Goal: Task Accomplishment & Management: Manage account settings

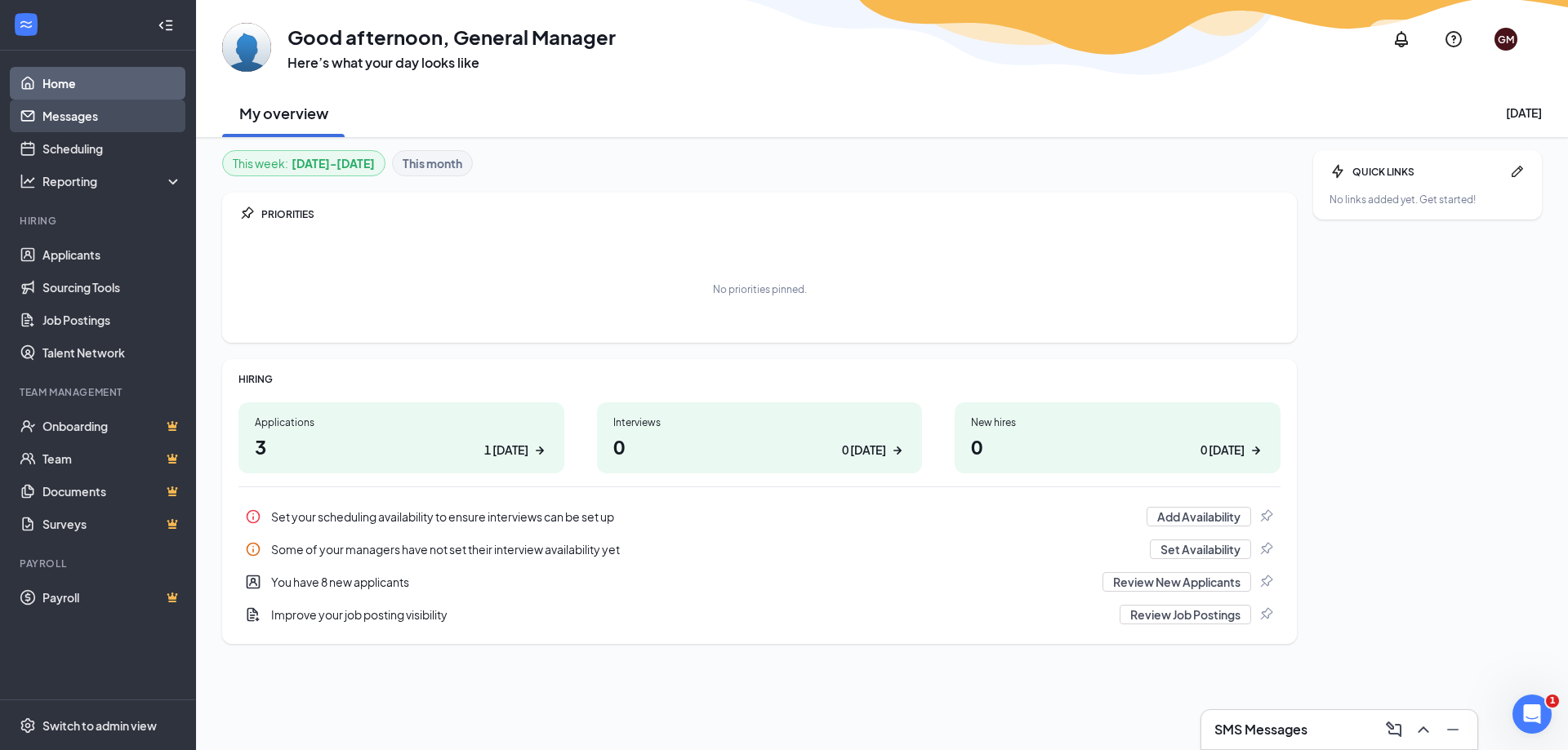
click at [86, 119] on link "Messages" at bounding box center [112, 116] width 139 height 33
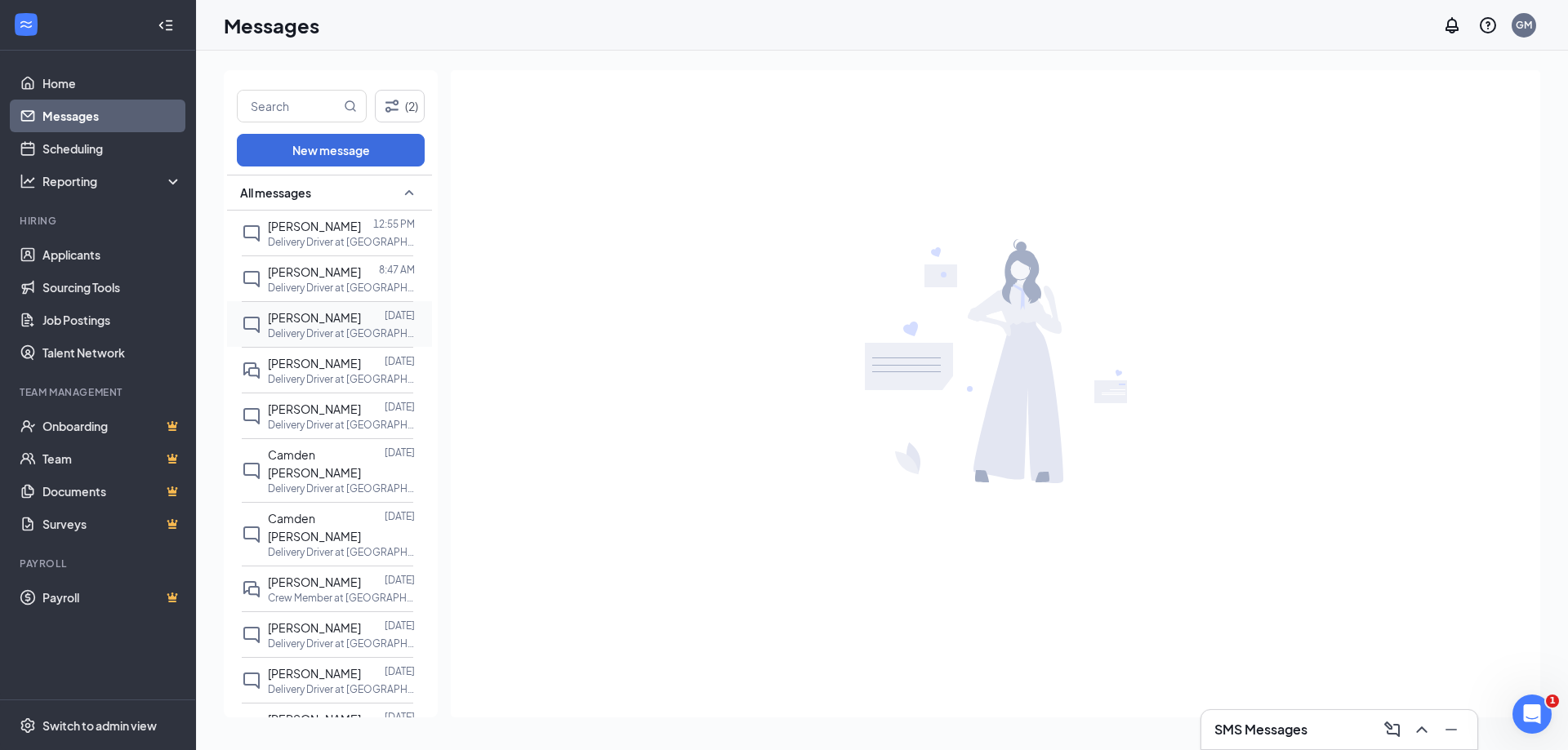
click at [312, 328] on p "Delivery Driver at [GEOGRAPHIC_DATA]" at bounding box center [341, 333] width 147 height 14
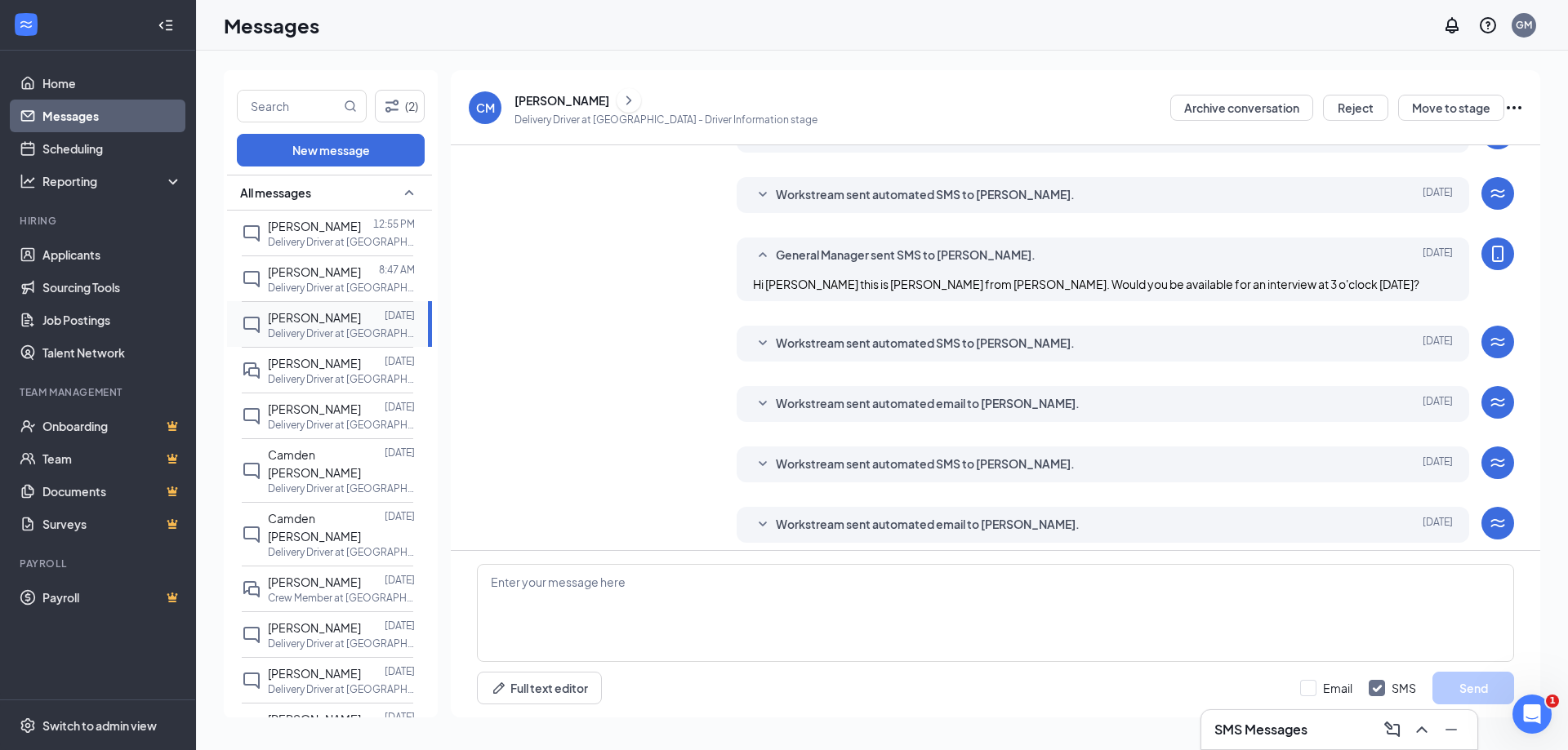
scroll to position [266, 0]
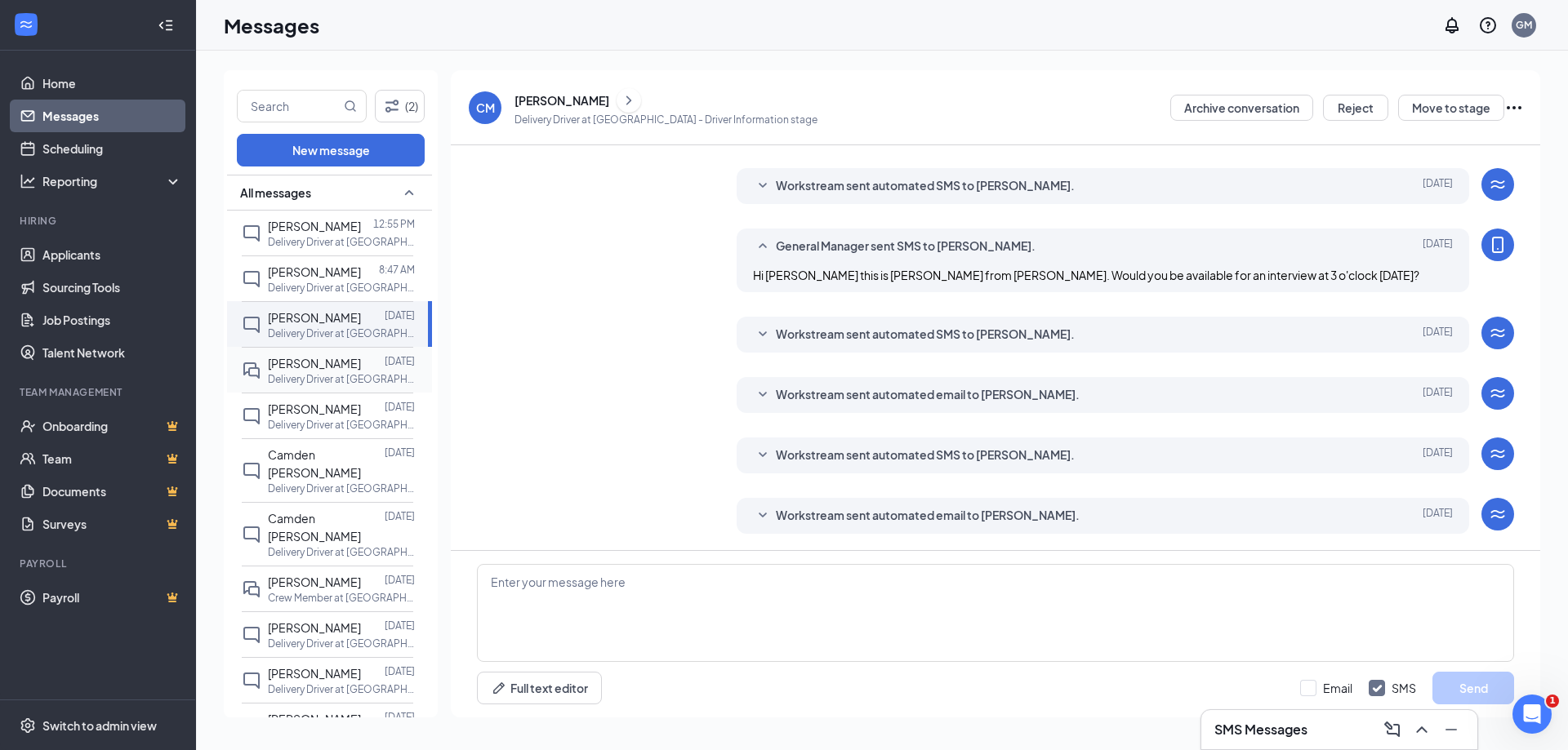
click at [317, 369] on span "[PERSON_NAME]" at bounding box center [314, 363] width 93 height 15
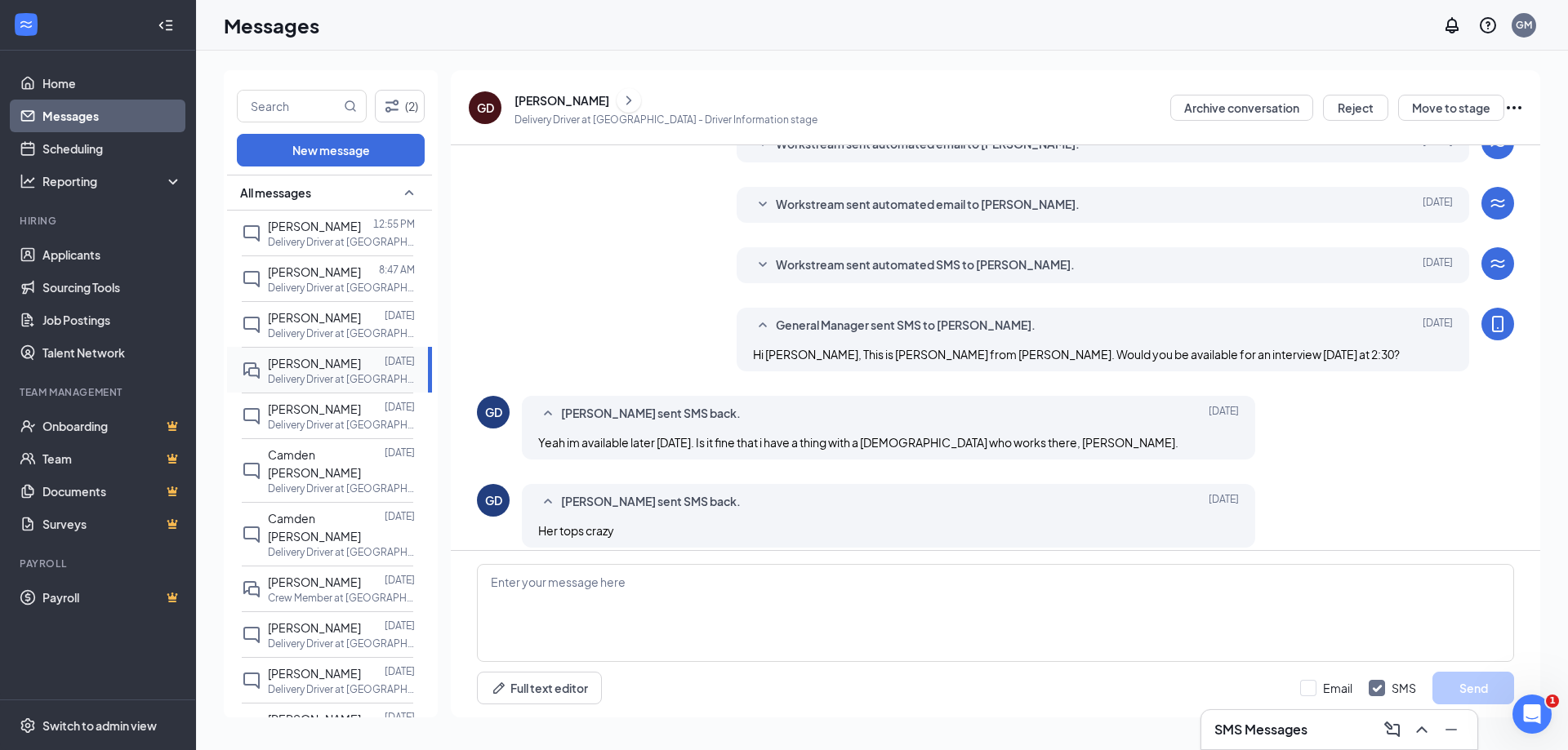
scroll to position [335, 0]
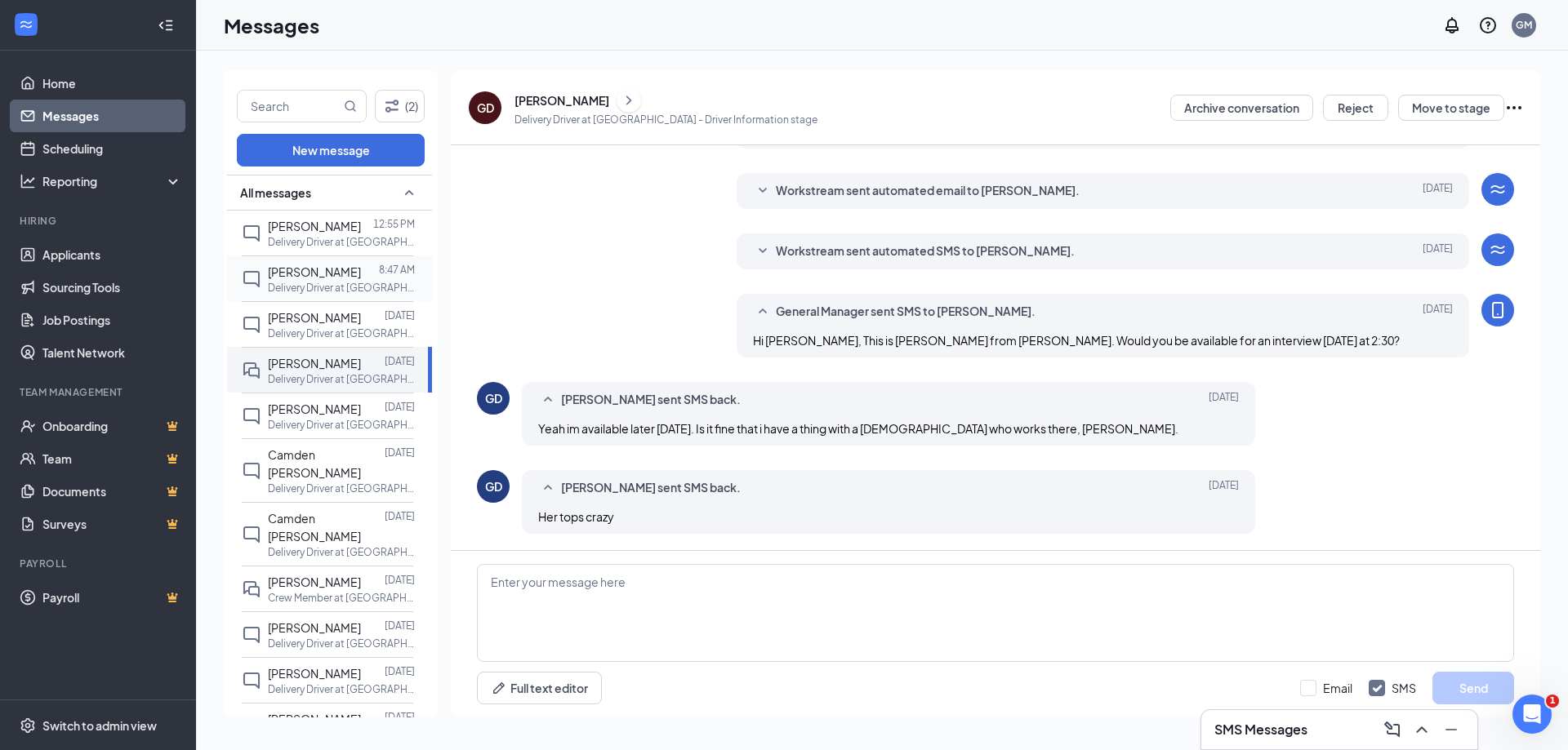
click at [329, 277] on span "[PERSON_NAME]" at bounding box center [314, 272] width 93 height 15
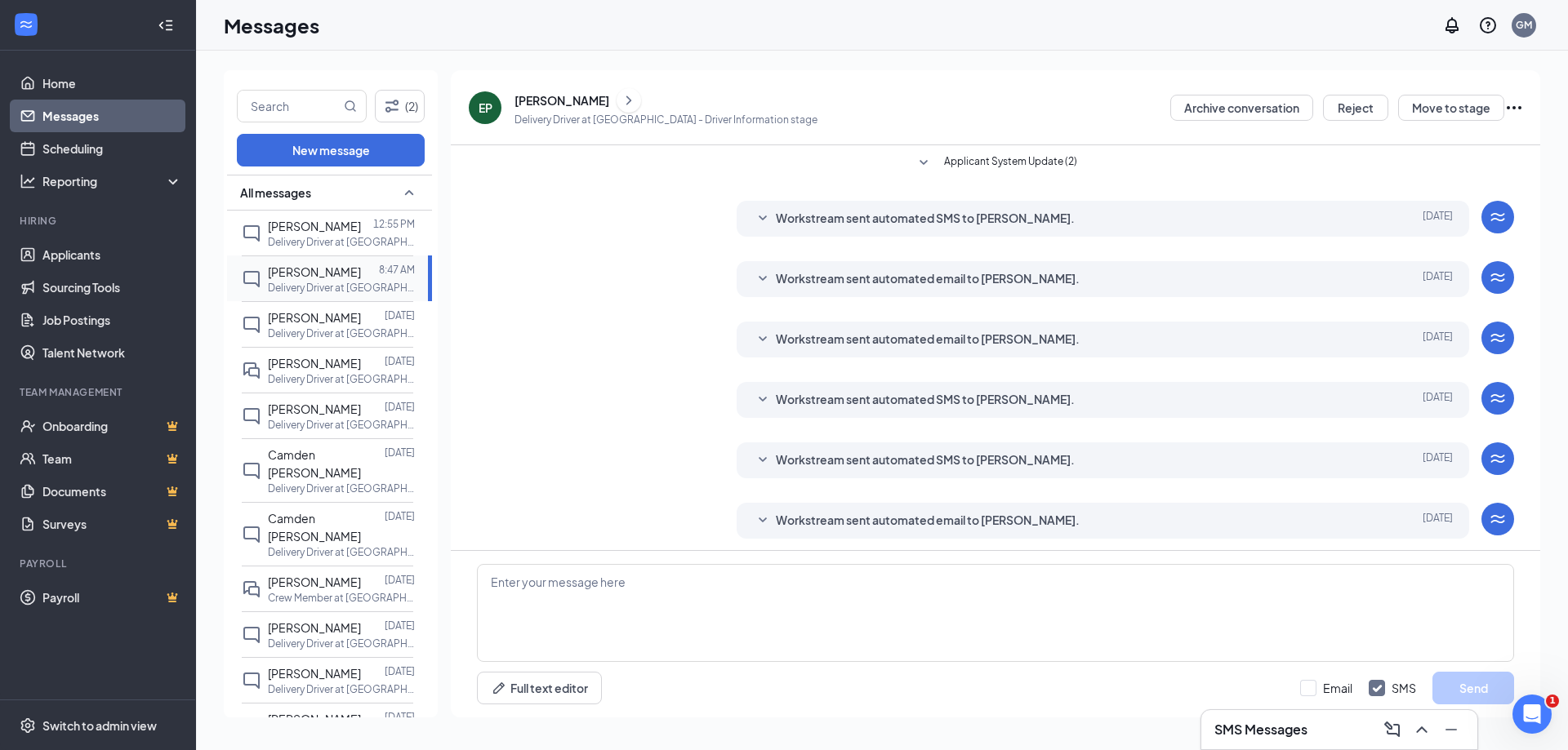
scroll to position [125, 0]
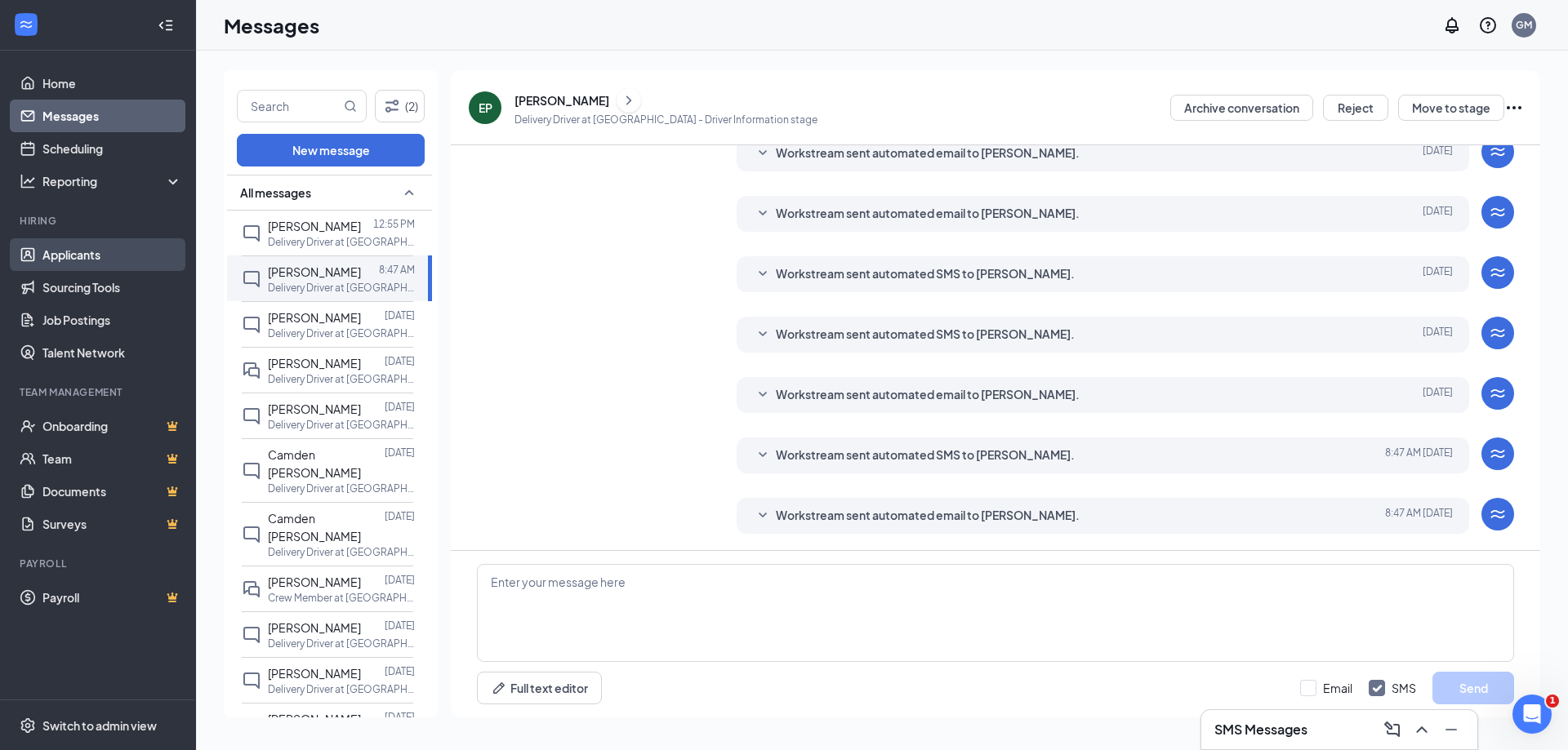
click at [87, 256] on link "Applicants" at bounding box center [112, 254] width 139 height 33
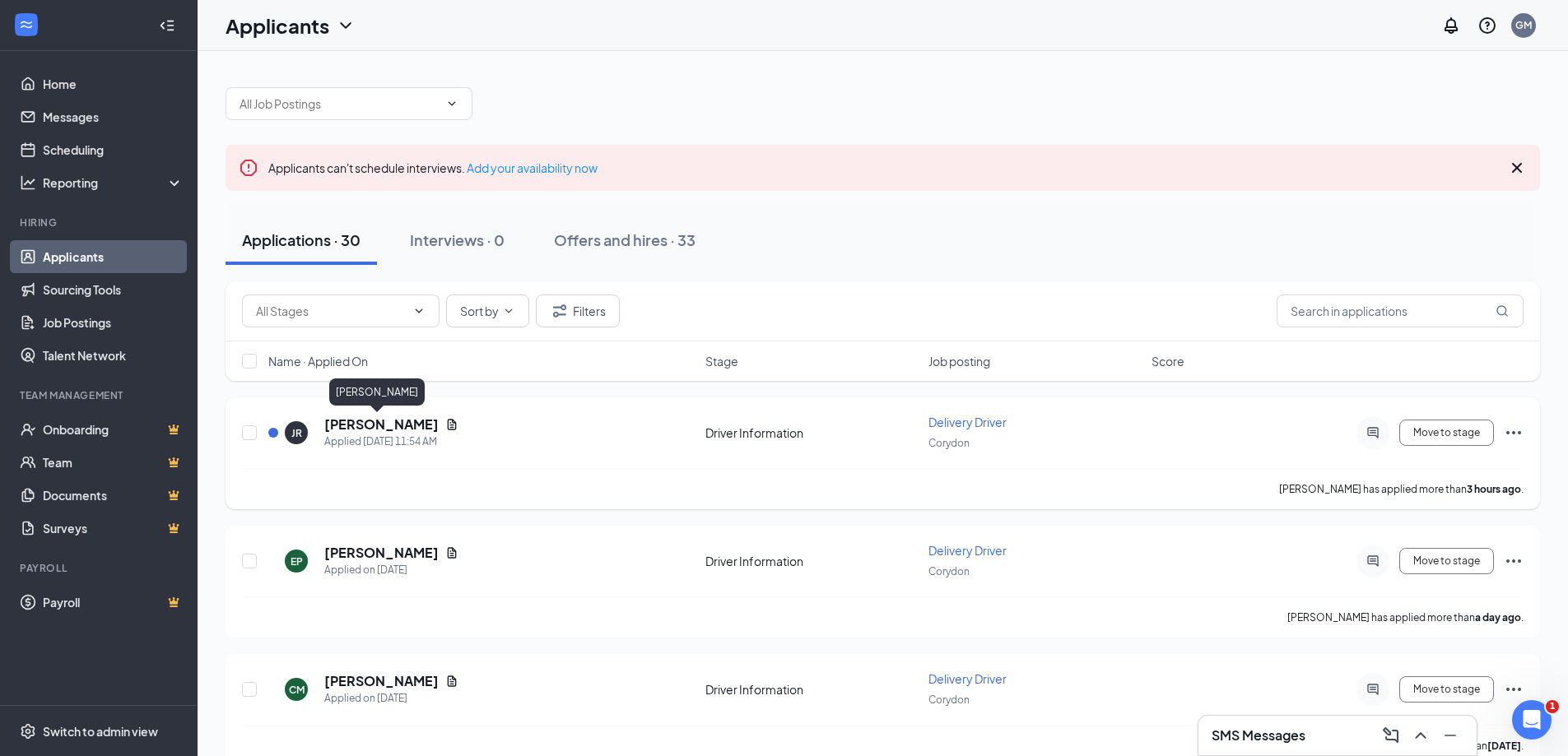
click at [362, 428] on h5 "[PERSON_NAME]" at bounding box center [381, 424] width 115 height 18
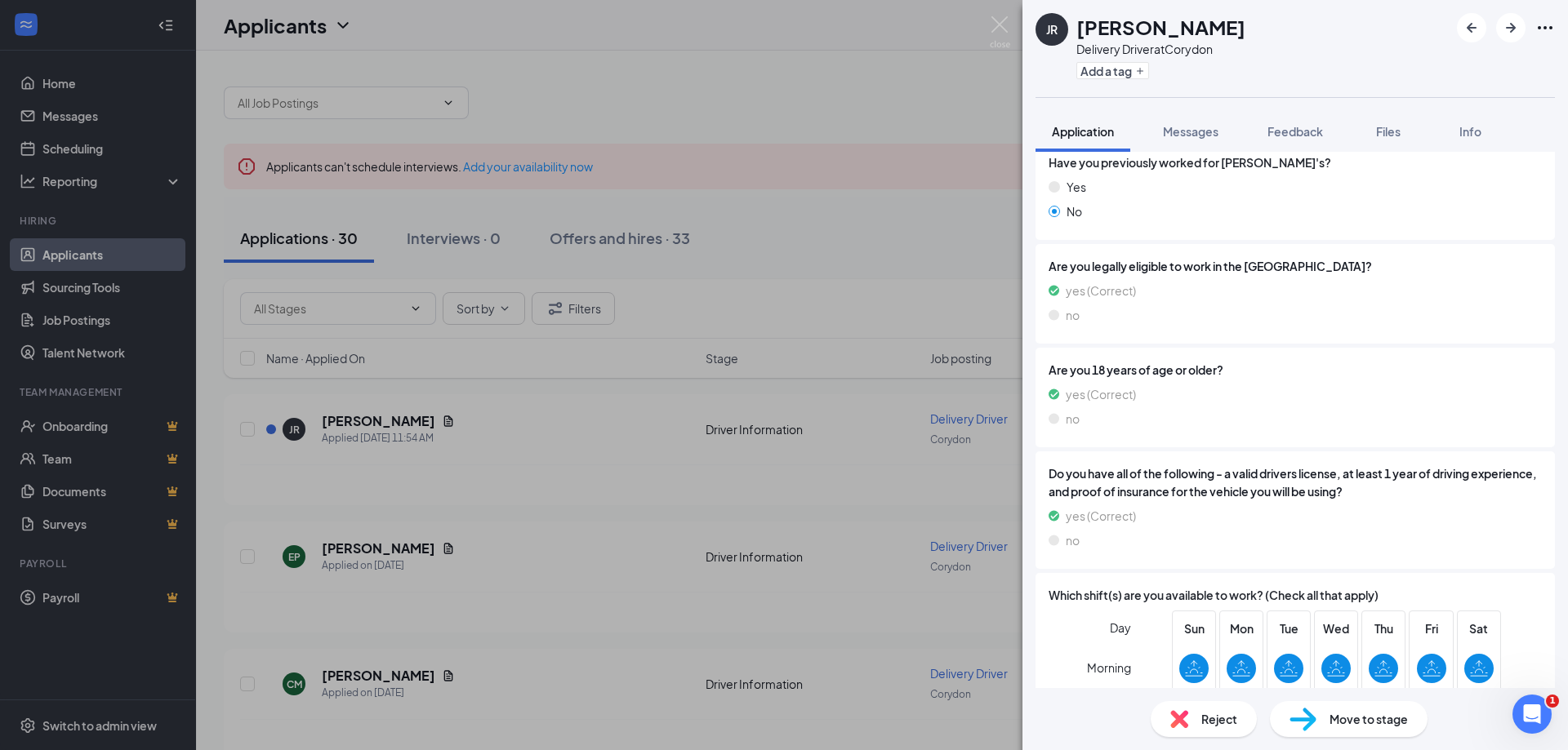
scroll to position [471, 0]
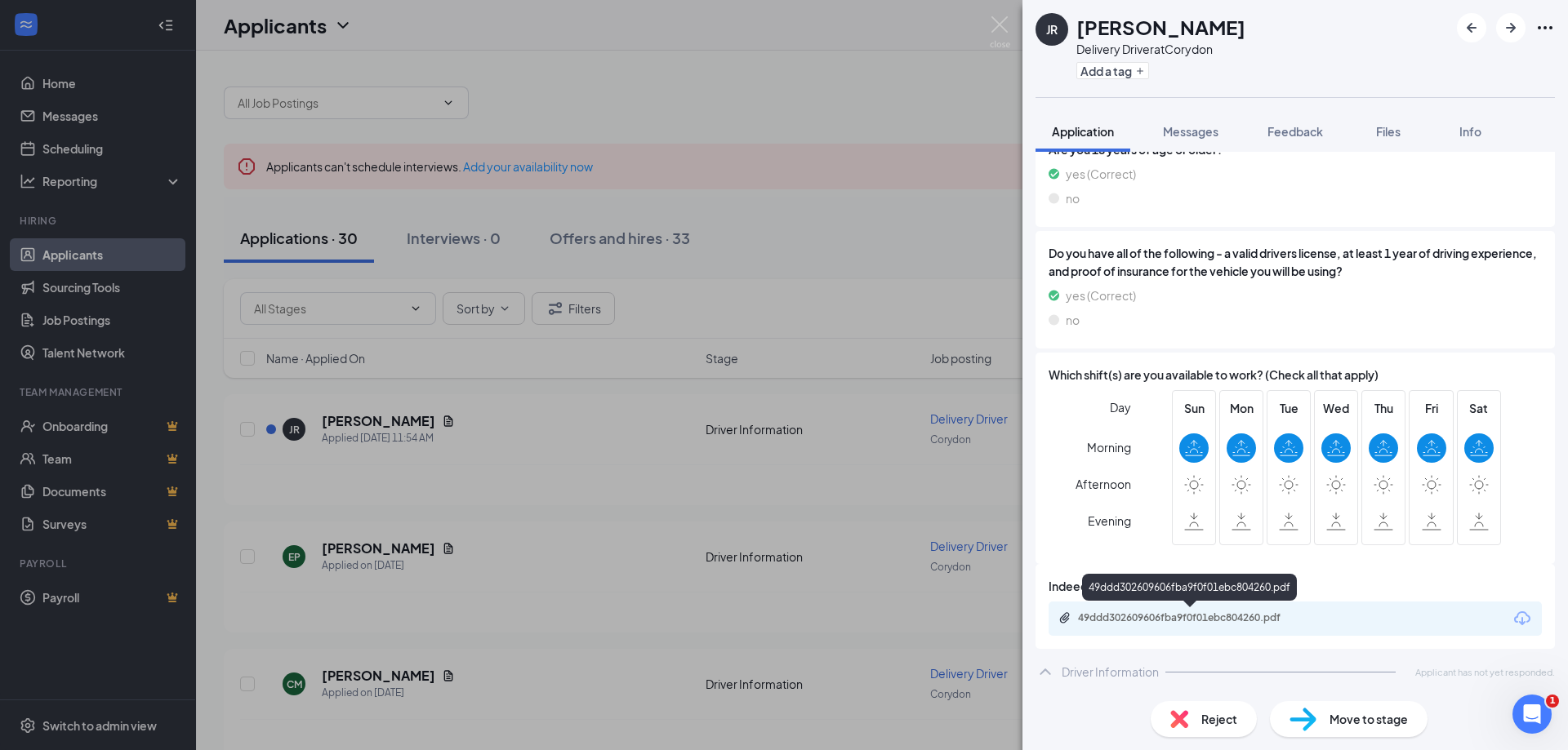
click at [1186, 619] on div "49ddd302609606fba9f0f01ebc804260.pdf" at bounding box center [1191, 618] width 228 height 13
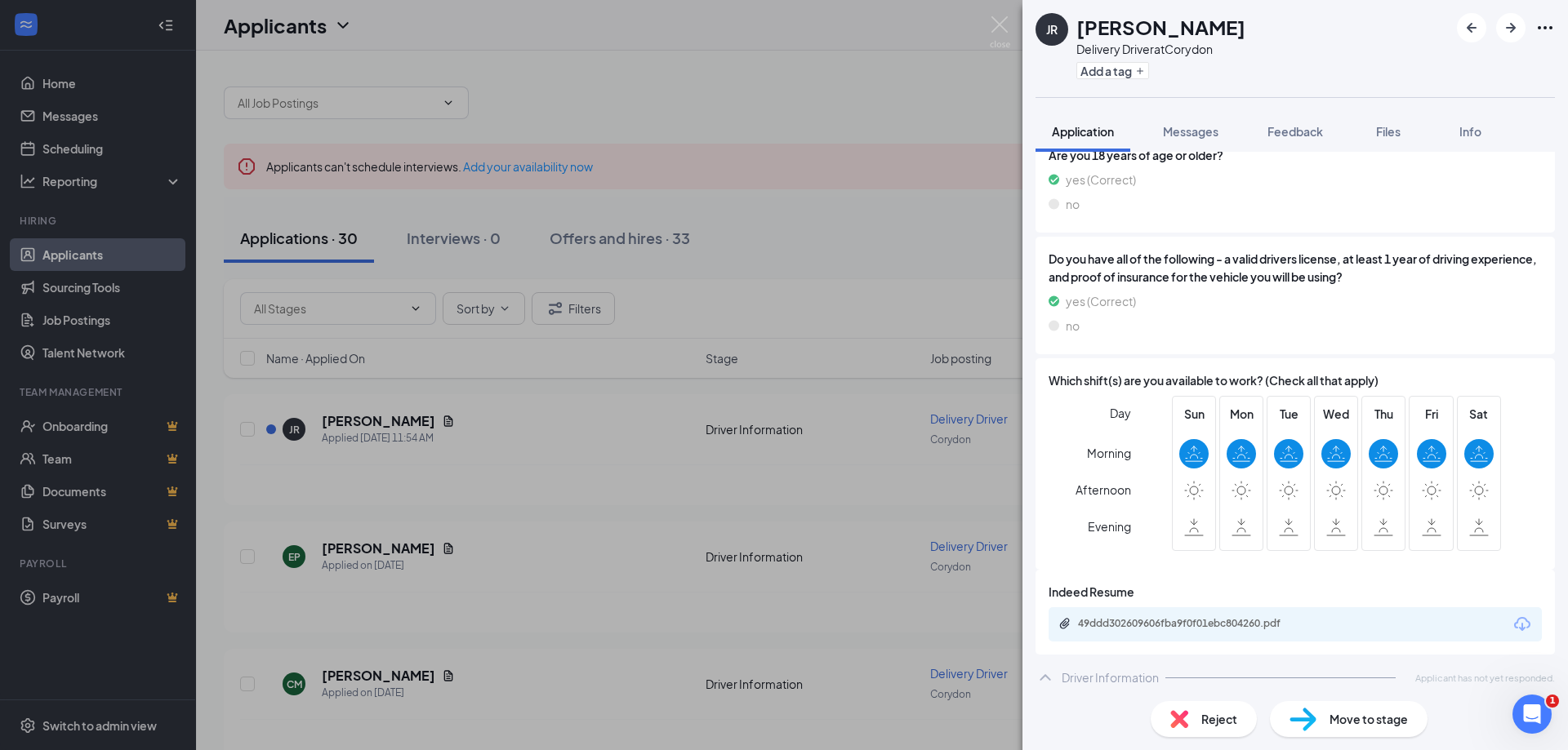
click at [341, 550] on div "JR [PERSON_NAME] Delivery Driver at [GEOGRAPHIC_DATA] Add a tag Application Mes…" at bounding box center [784, 375] width 1568 height 750
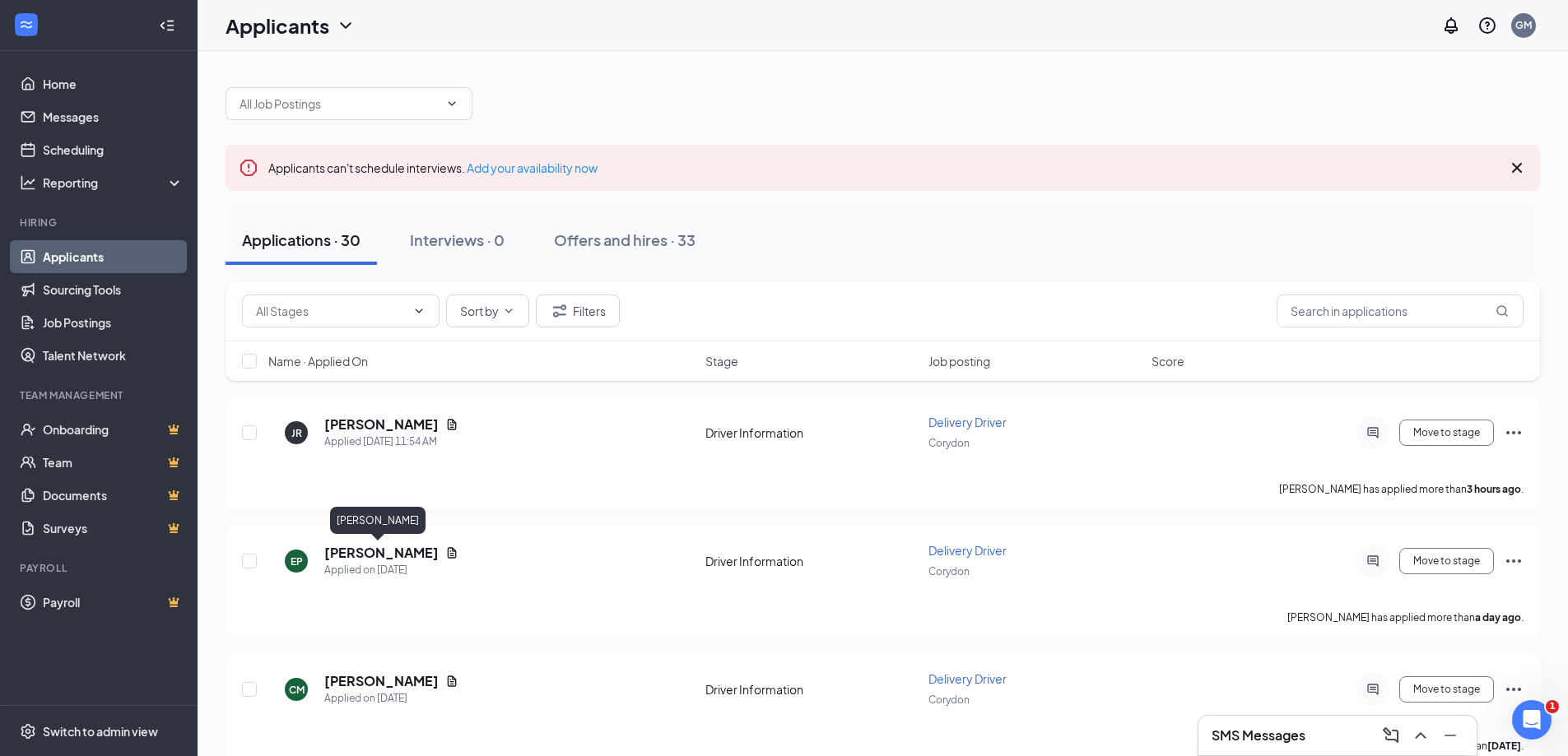
click at [344, 555] on h5 "[PERSON_NAME]" at bounding box center [381, 553] width 115 height 18
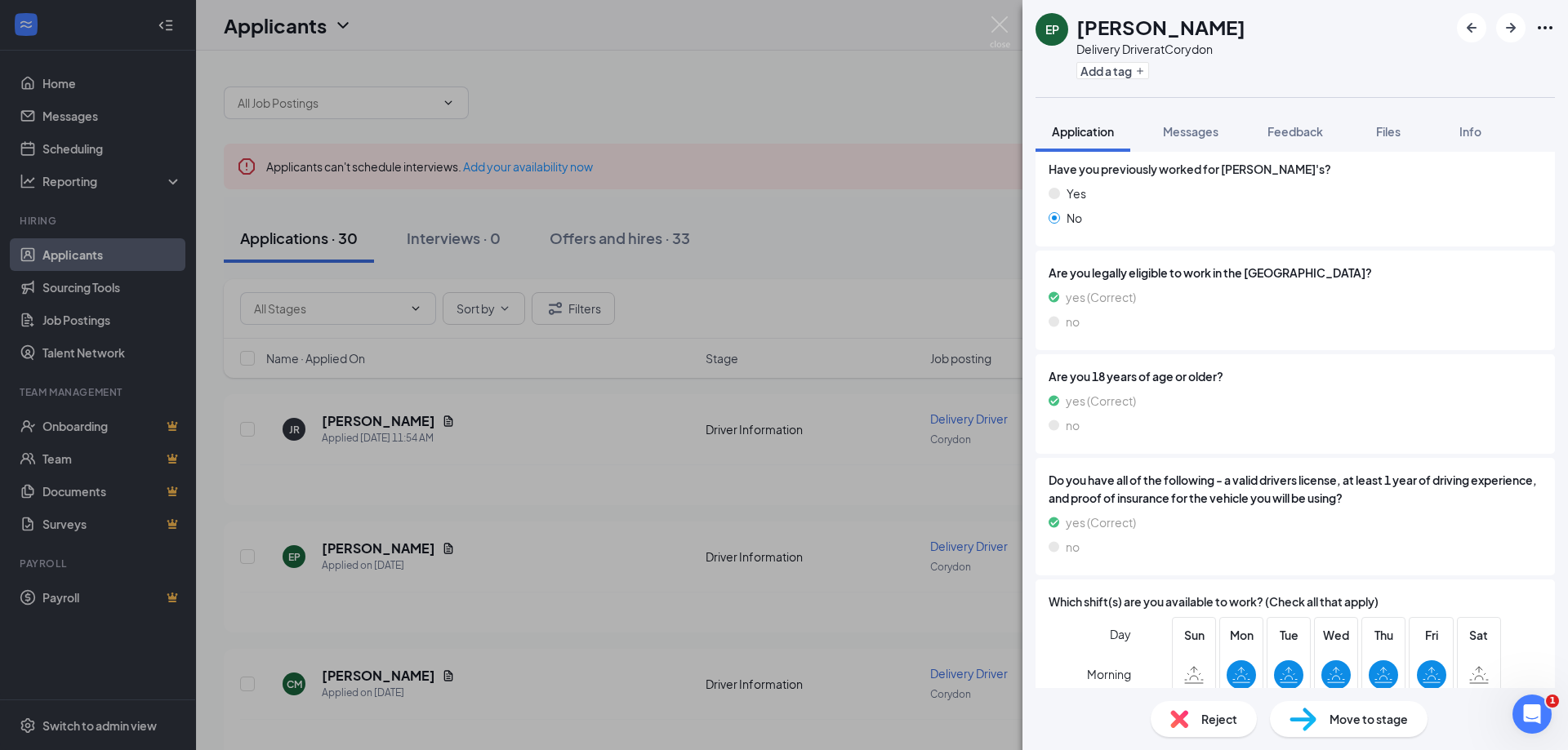
scroll to position [408, 0]
